Goal: Check status: Check status

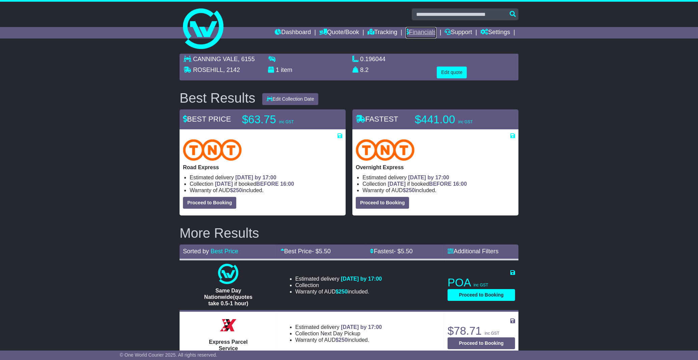
click at [426, 35] on link "Financials" at bounding box center [421, 32] width 31 height 11
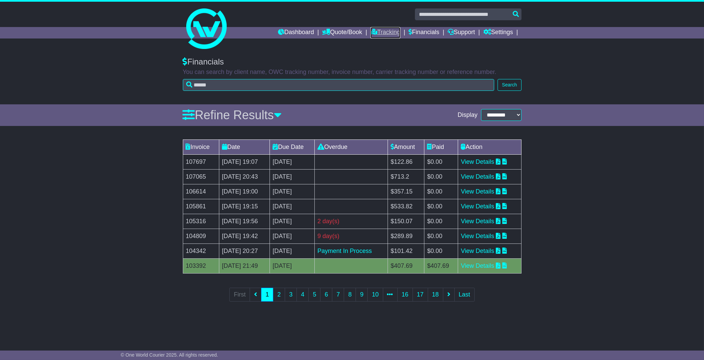
click at [384, 31] on link "Tracking" at bounding box center [386, 32] width 30 height 11
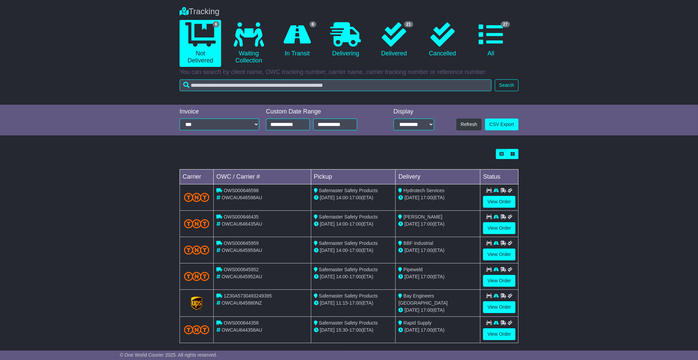
scroll to position [57, 0]
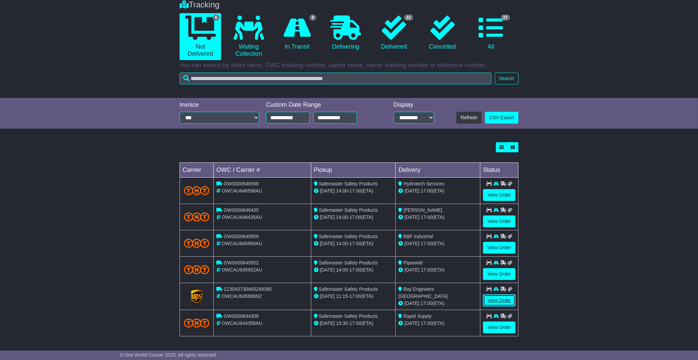
click at [502, 300] on link "View Order" at bounding box center [499, 300] width 32 height 12
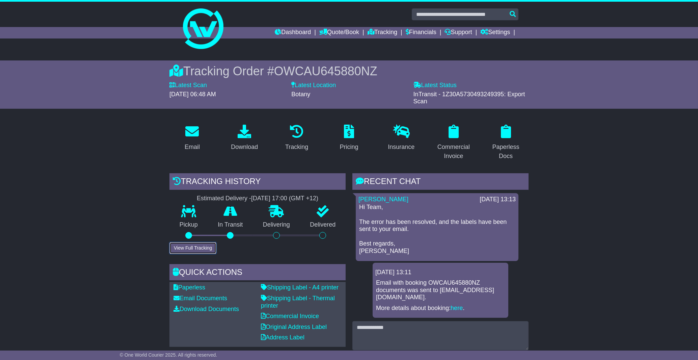
click at [193, 243] on button "View Full Tracking" at bounding box center [192, 248] width 47 height 12
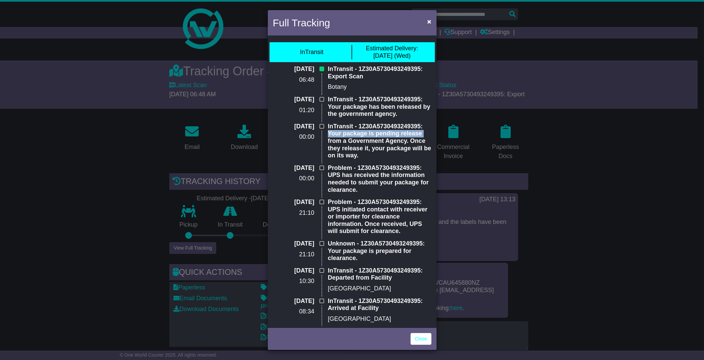
drag, startPoint x: 427, startPoint y: 125, endPoint x: 428, endPoint y: 132, distance: 7.1
click at [428, 132] on div "InTransit - 1Z30A5730493249395: Your package is pending release from a Governme…" at bounding box center [380, 144] width 110 height 42
drag, startPoint x: 355, startPoint y: 166, endPoint x: 417, endPoint y: 168, distance: 61.5
click at [417, 168] on p "Problem - 1Z30A5730493249395: UPS has received the information needed to submit…" at bounding box center [380, 178] width 104 height 29
copy p "1Z30A5730493249395"
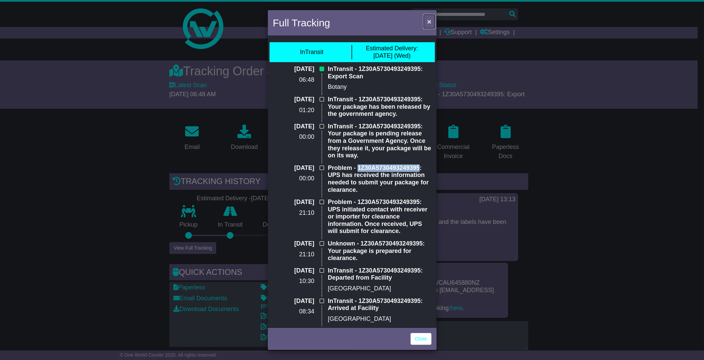
click at [430, 21] on span "×" at bounding box center [429, 22] width 4 height 8
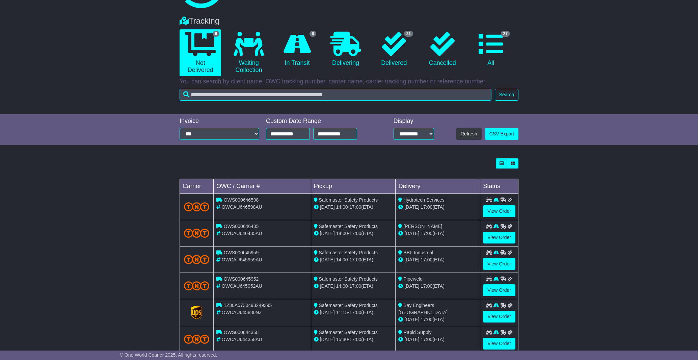
scroll to position [57, 0]
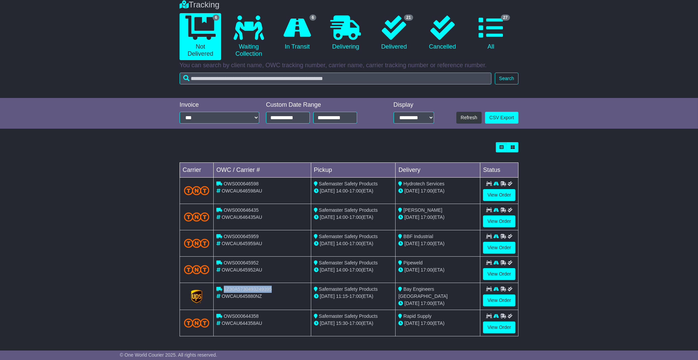
drag, startPoint x: 273, startPoint y: 289, endPoint x: 223, endPoint y: 291, distance: 50.0
click at [223, 291] on div "1Z30A5730493249395" at bounding box center [262, 289] width 92 height 7
copy span "1Z30A5730493249395"
